Goal: Transaction & Acquisition: Purchase product/service

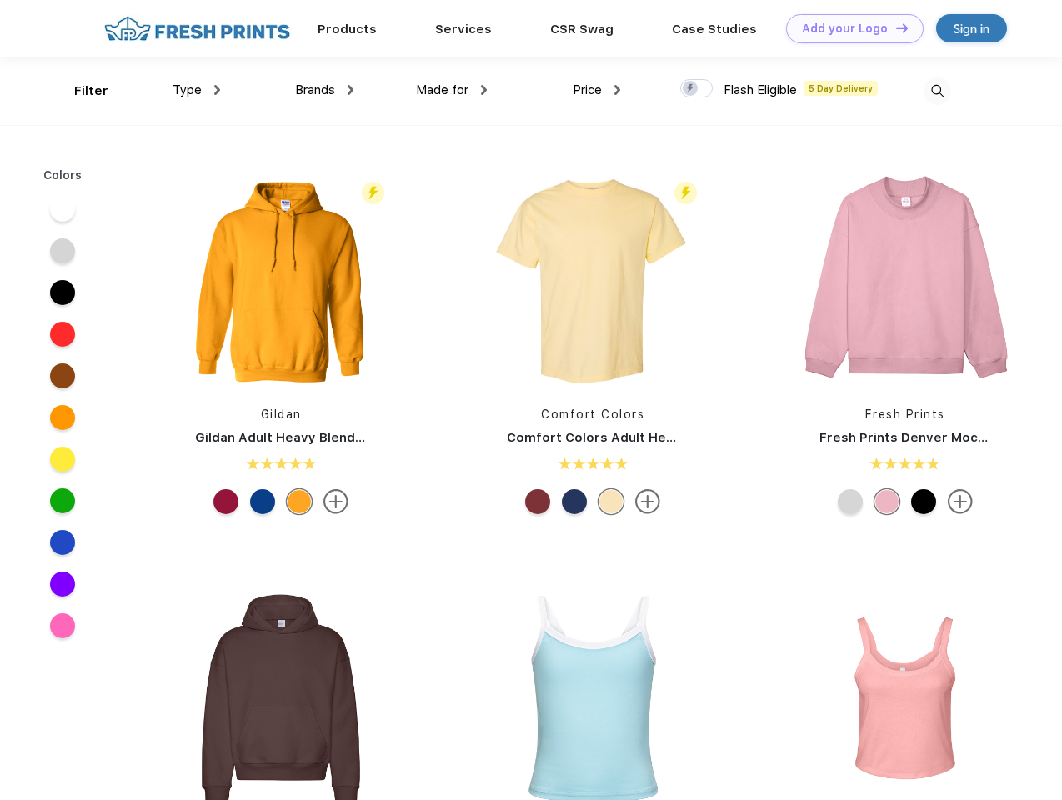
click at [848, 28] on link "Add your Logo Design Tool" at bounding box center [855, 28] width 138 height 29
click at [0, 0] on div "Design Tool" at bounding box center [0, 0] width 0 height 0
click at [894, 28] on link "Add your Logo Design Tool" at bounding box center [855, 28] width 138 height 29
click at [80, 91] on div "Filter" at bounding box center [91, 91] width 34 height 19
click at [197, 90] on span "Type" at bounding box center [187, 90] width 29 height 15
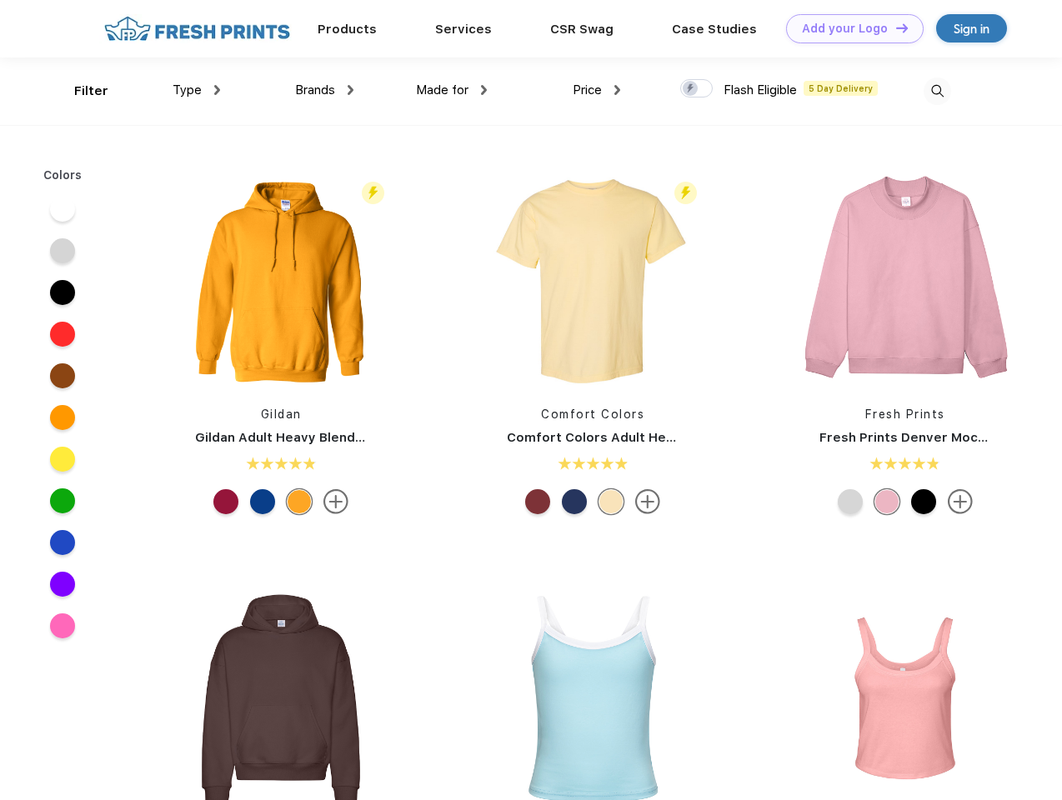
click at [324, 90] on span "Brands" at bounding box center [315, 90] width 40 height 15
click at [452, 90] on span "Made for" at bounding box center [442, 90] width 53 height 15
click at [597, 90] on span "Price" at bounding box center [587, 90] width 29 height 15
click at [697, 89] on div at bounding box center [696, 88] width 33 height 18
click at [691, 89] on input "checkbox" at bounding box center [685, 83] width 11 height 11
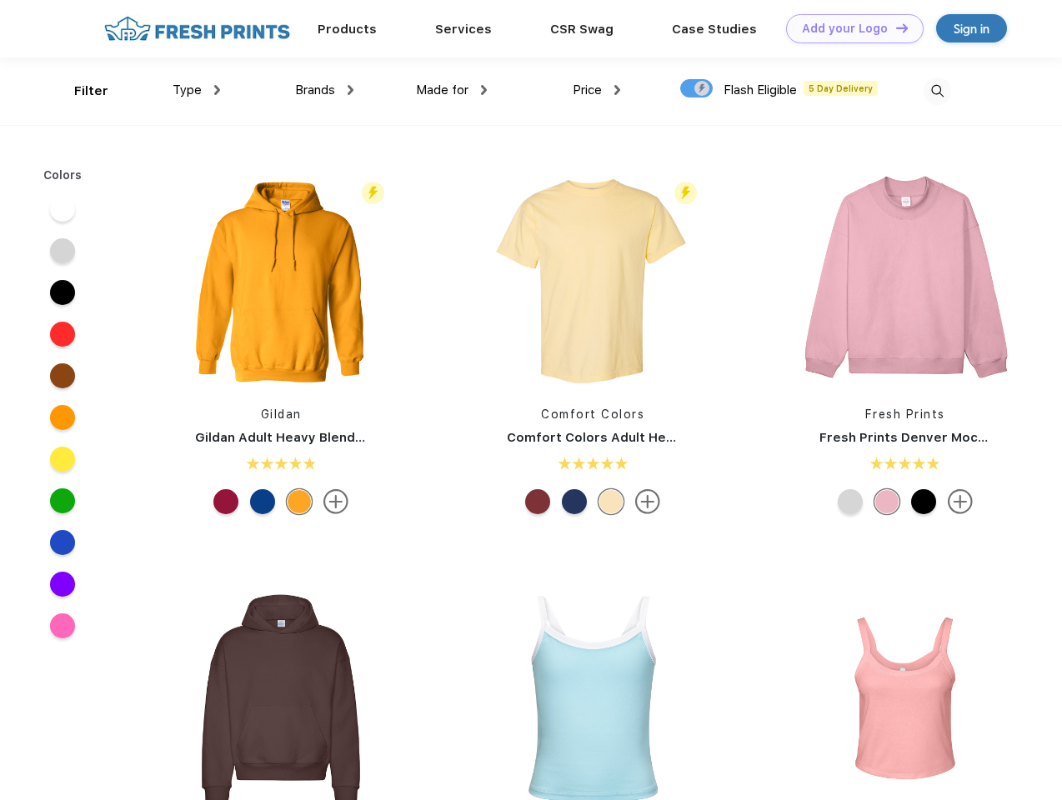
click at [937, 91] on img at bounding box center [937, 92] width 28 height 28
